Goal: Task Accomplishment & Management: Manage account settings

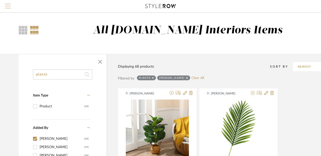
click at [14, 3] on button "Menu" at bounding box center [8, 6] width 16 height 12
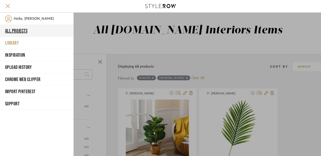
click at [22, 32] on button "All Projects" at bounding box center [36, 31] width 73 height 12
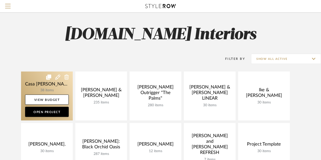
click at [35, 82] on link at bounding box center [47, 95] width 52 height 49
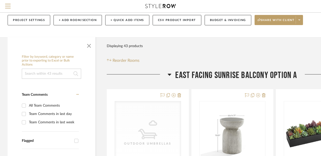
scroll to position [51, 0]
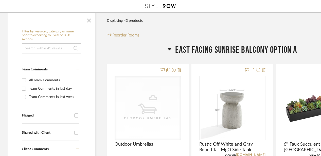
click at [168, 50] on icon at bounding box center [169, 49] width 4 height 6
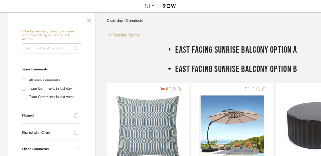
click at [169, 68] on icon at bounding box center [169, 69] width 4 height 2
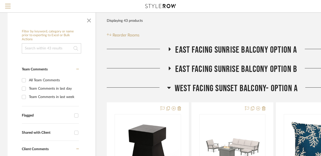
click at [169, 88] on icon at bounding box center [169, 88] width 4 height 2
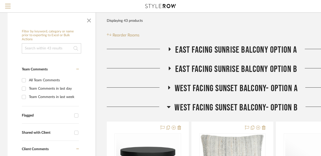
click at [169, 104] on h3 "West Facing Sunset Balcony- Option B" at bounding box center [232, 107] width 131 height 11
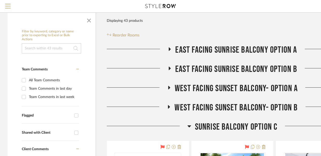
scroll to position [101, 0]
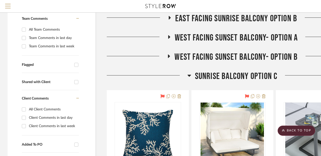
click at [190, 78] on icon at bounding box center [189, 75] width 4 height 6
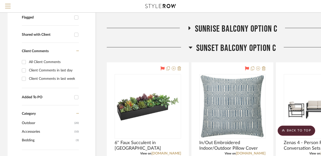
scroll to position [152, 0]
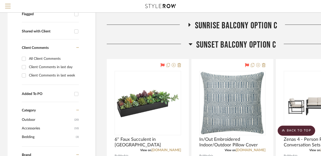
click at [190, 47] on icon at bounding box center [190, 44] width 4 height 6
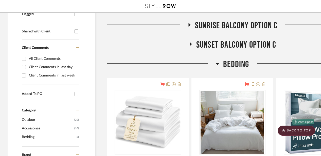
click at [218, 63] on icon at bounding box center [217, 64] width 4 height 2
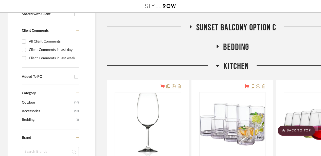
scroll to position [177, 0]
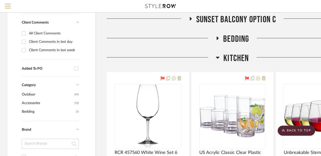
click at [216, 57] on icon at bounding box center [218, 58] width 4 height 2
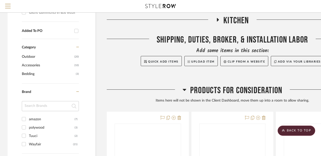
scroll to position [253, 0]
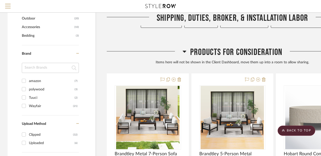
click at [186, 52] on icon at bounding box center [184, 51] width 4 height 6
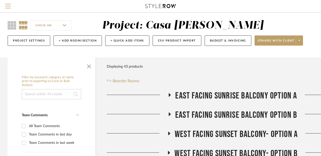
scroll to position [0, 0]
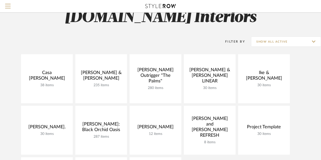
scroll to position [25, 0]
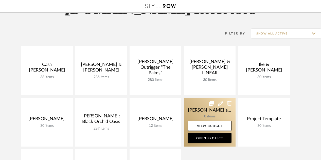
click at [209, 108] on link at bounding box center [210, 121] width 52 height 49
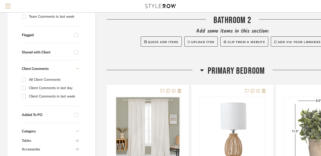
scroll to position [152, 0]
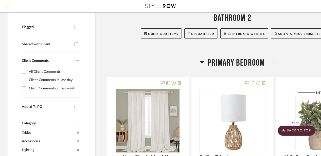
click at [203, 63] on icon at bounding box center [202, 62] width 4 height 6
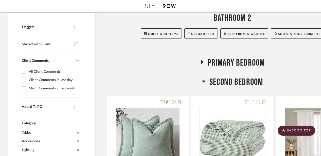
click at [202, 80] on icon at bounding box center [204, 81] width 4 height 6
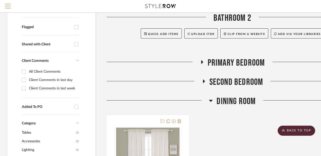
click at [200, 62] on icon at bounding box center [202, 62] width 6 height 4
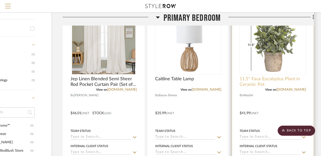
scroll to position [203, 44]
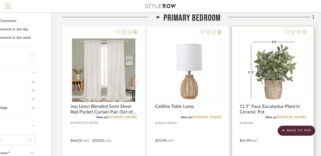
click at [304, 32] on icon at bounding box center [304, 32] width 4 height 4
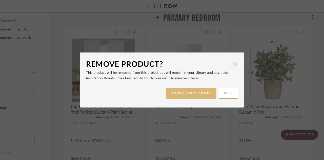
click at [175, 88] on button "REMOVE FROM PROJECT" at bounding box center [191, 93] width 51 height 11
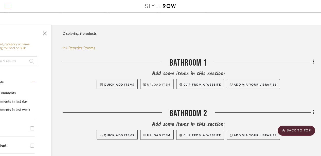
scroll to position [0, 44]
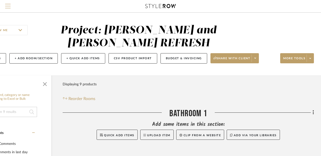
click at [5, 5] on span "Menu" at bounding box center [8, 8] width 6 height 8
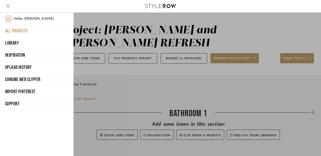
click at [19, 31] on button "All Projects" at bounding box center [36, 31] width 73 height 12
